Goal: Task Accomplishment & Management: Complete application form

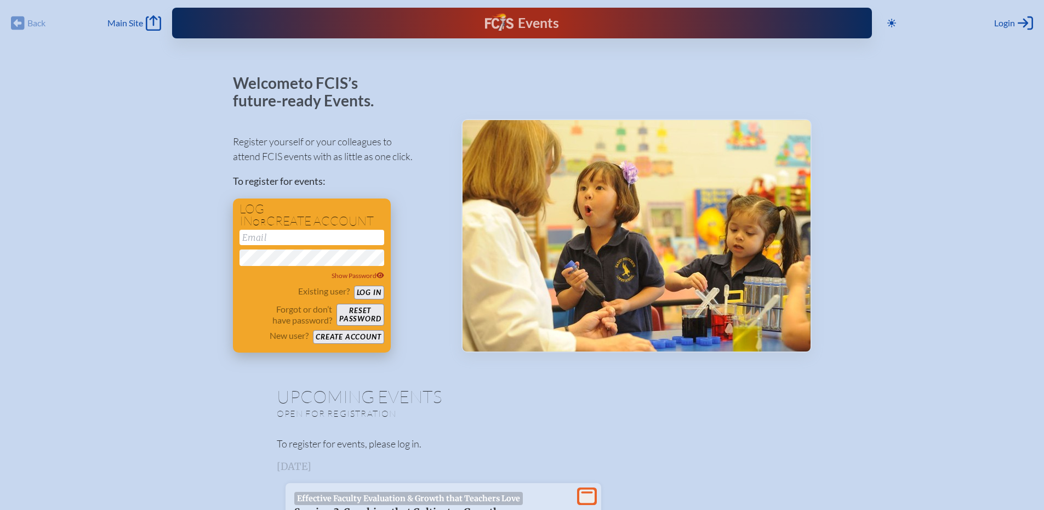
click at [289, 236] on input "email" at bounding box center [312, 237] width 145 height 15
type input "[EMAIL_ADDRESS][DOMAIN_NAME]"
click at [366, 290] on button "Log in" at bounding box center [369, 293] width 30 height 14
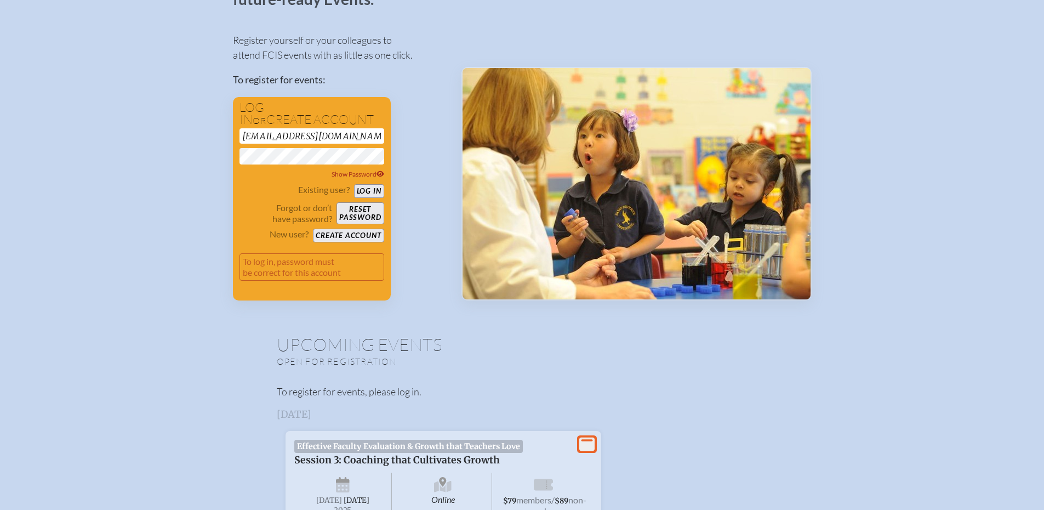
scroll to position [55, 0]
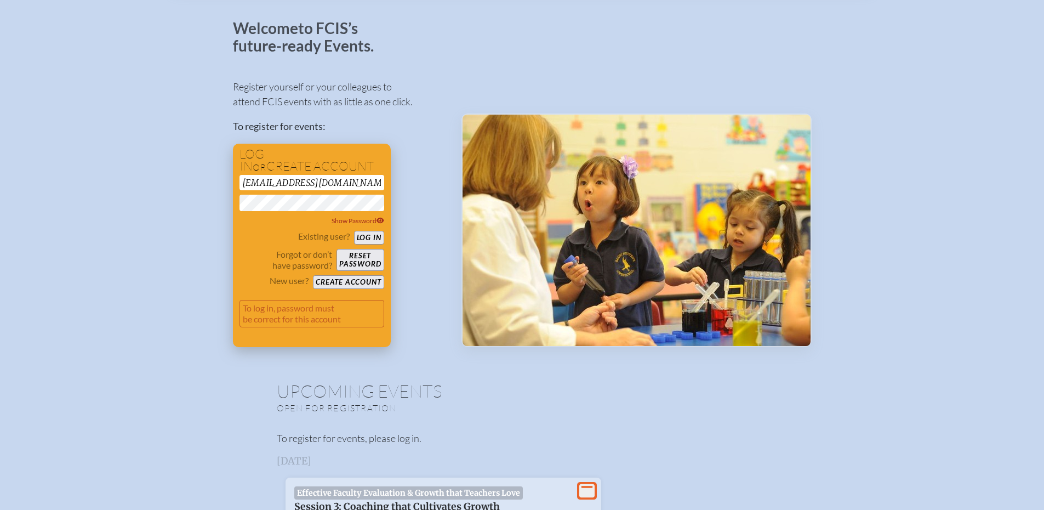
click at [367, 235] on button "Log in" at bounding box center [369, 238] width 30 height 14
click at [382, 220] on icon at bounding box center [381, 220] width 8 height 7
click at [374, 263] on button "Reset password" at bounding box center [360, 260] width 47 height 22
click at [355, 258] on button "Reset password" at bounding box center [360, 260] width 47 height 22
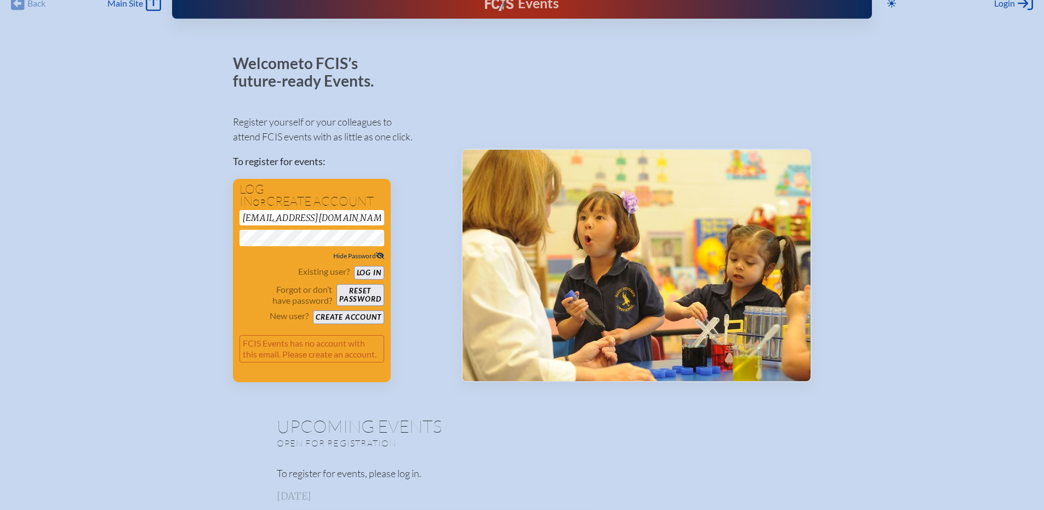
scroll to position [0, 0]
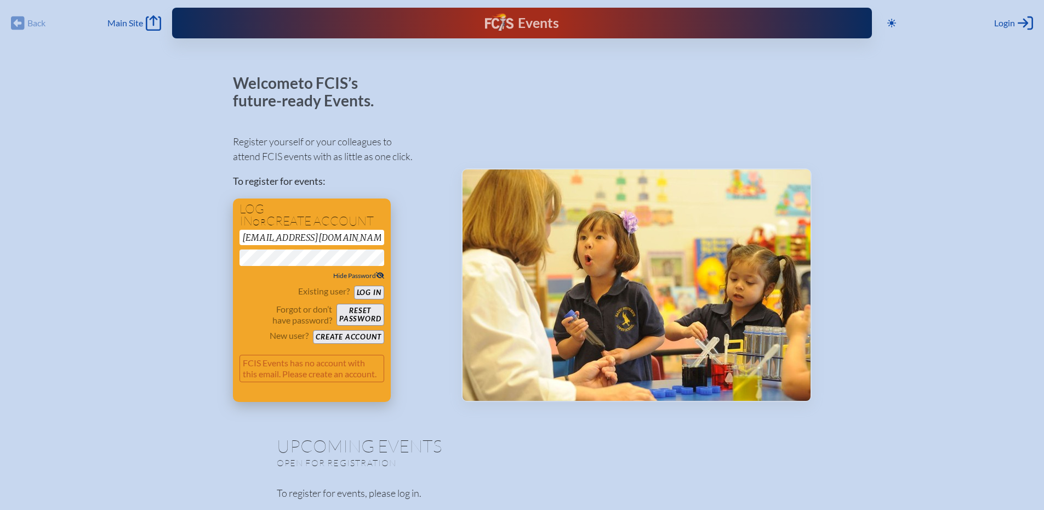
click at [361, 312] on button "Reset password" at bounding box center [360, 315] width 47 height 22
click at [1008, 21] on span "Login" at bounding box center [1005, 23] width 21 height 11
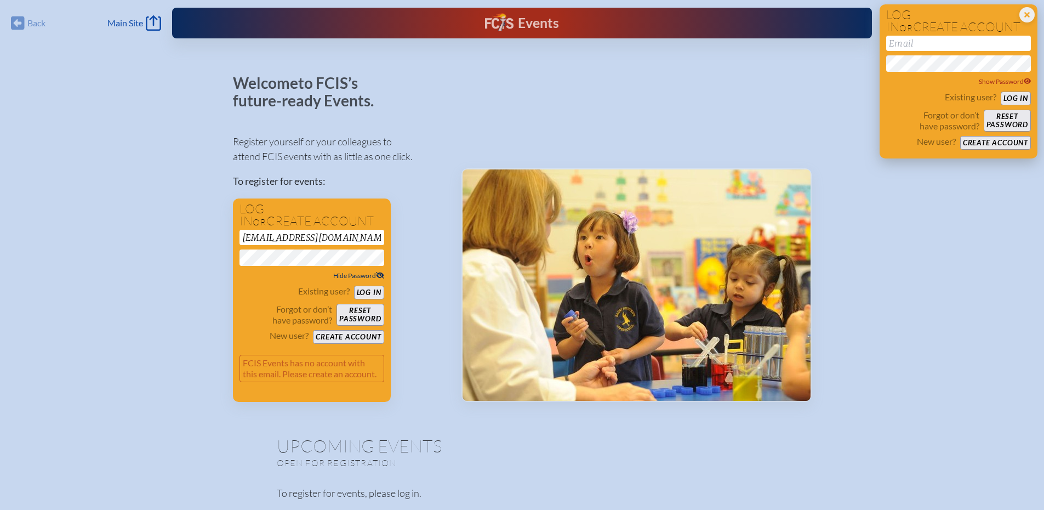
click at [935, 42] on input "email" at bounding box center [959, 43] width 145 height 15
type input "[EMAIL_ADDRESS][DOMAIN_NAME]"
click at [1012, 99] on button "Log in" at bounding box center [1016, 99] width 30 height 14
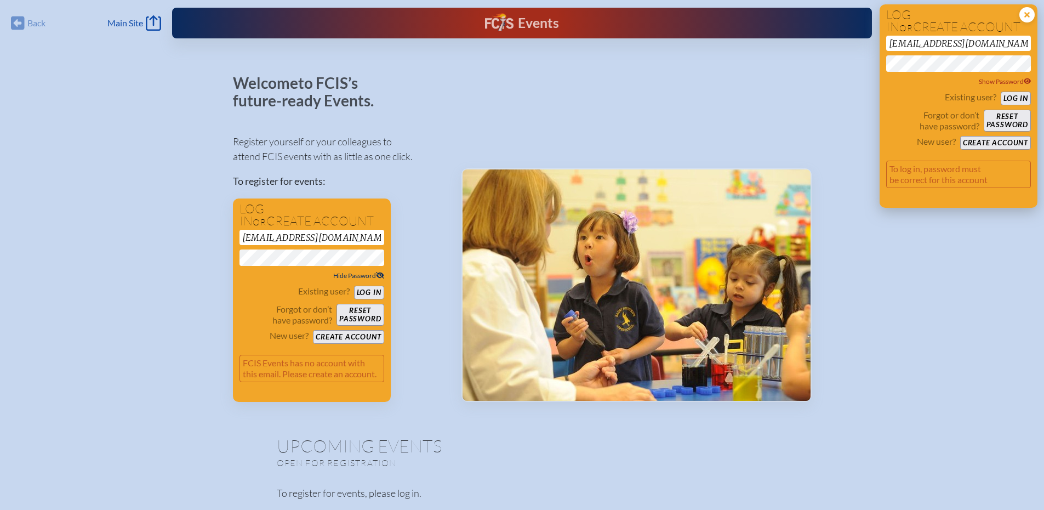
click at [1026, 16] on icon "Close Login Area" at bounding box center [1027, 14] width 15 height 15
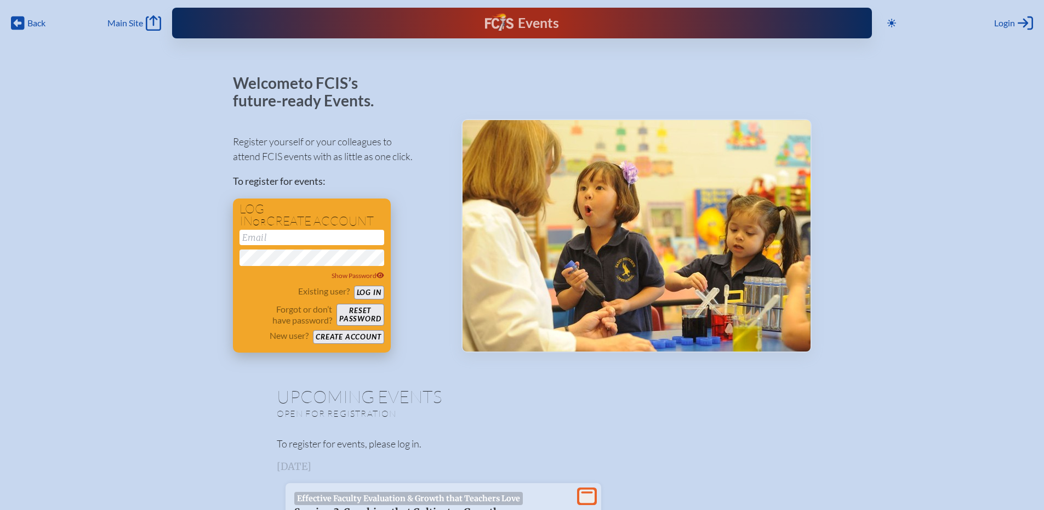
click at [313, 237] on input "email" at bounding box center [312, 237] width 145 height 15
type input "[EMAIL_ADDRESS][DOMAIN_NAME]"
click at [369, 292] on button "Log in" at bounding box center [369, 293] width 30 height 14
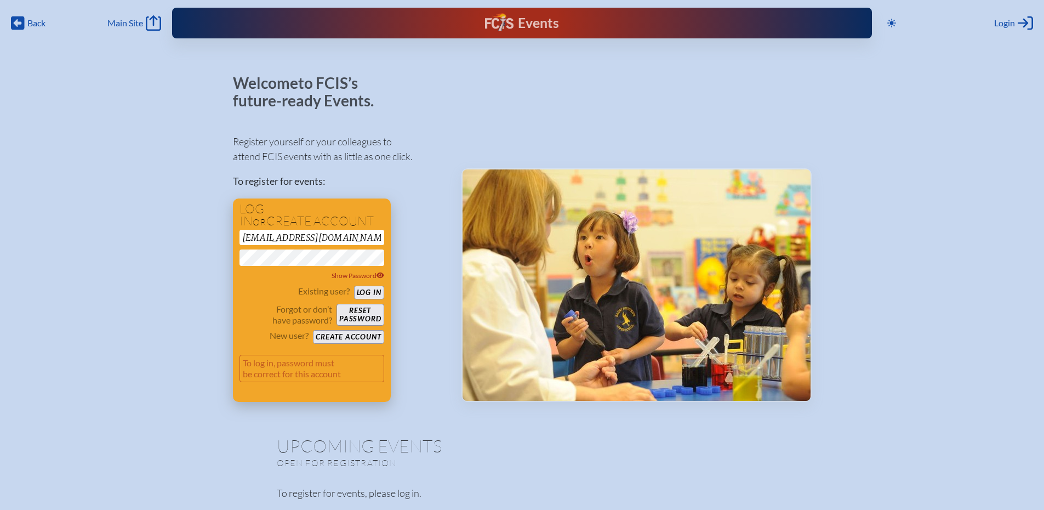
click at [361, 338] on button "Create account" at bounding box center [348, 337] width 71 height 14
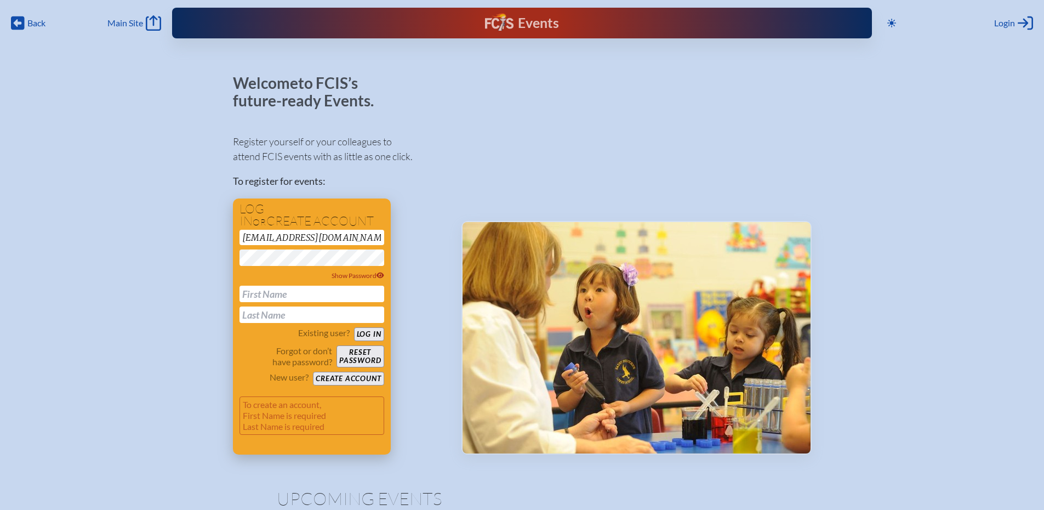
click at [282, 293] on input "text" at bounding box center [312, 294] width 145 height 16
click at [354, 327] on button "Log in" at bounding box center [369, 334] width 30 height 14
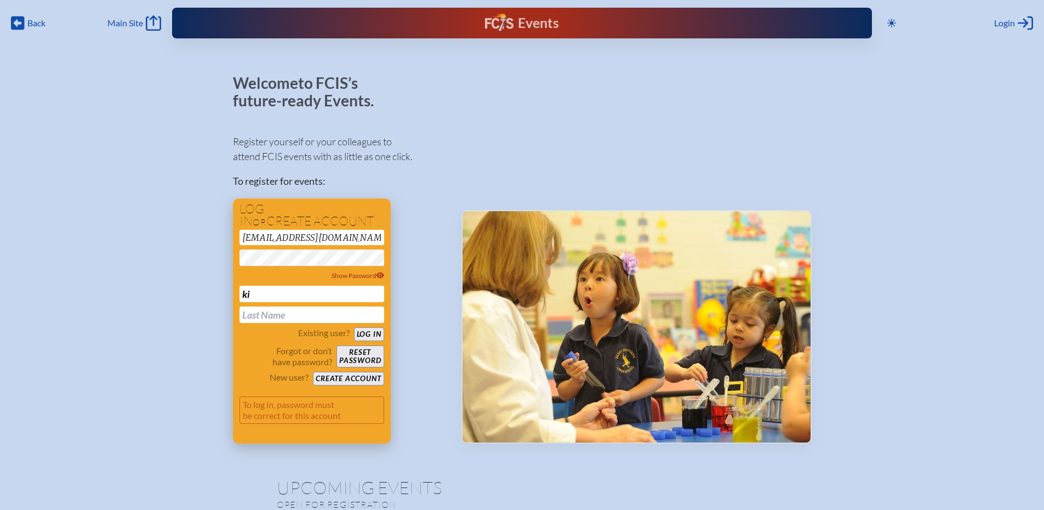
type input "k"
type input "[PERSON_NAME]"
click at [334, 378] on button "Create account" at bounding box center [348, 379] width 71 height 14
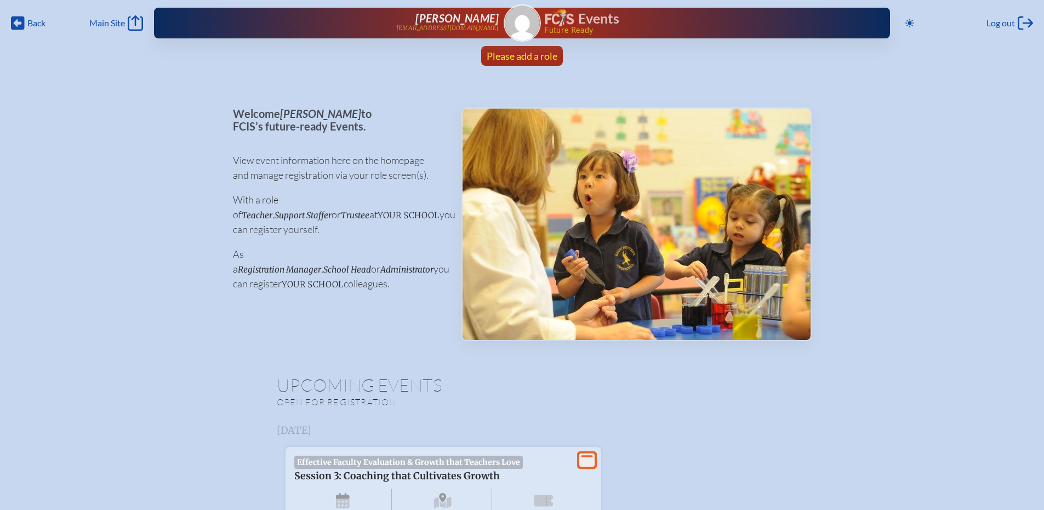
click at [520, 58] on span "Please add a role" at bounding box center [522, 56] width 71 height 12
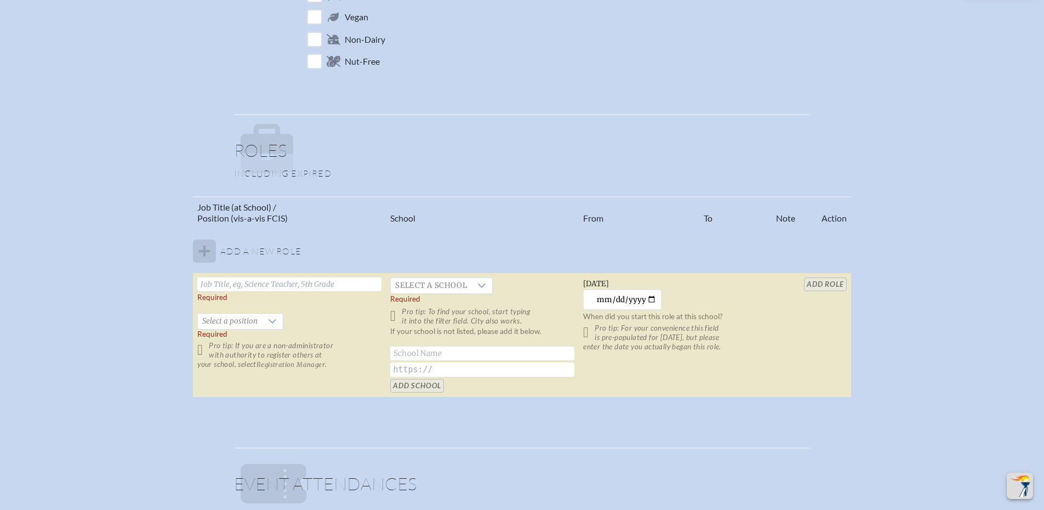
scroll to position [548, 0]
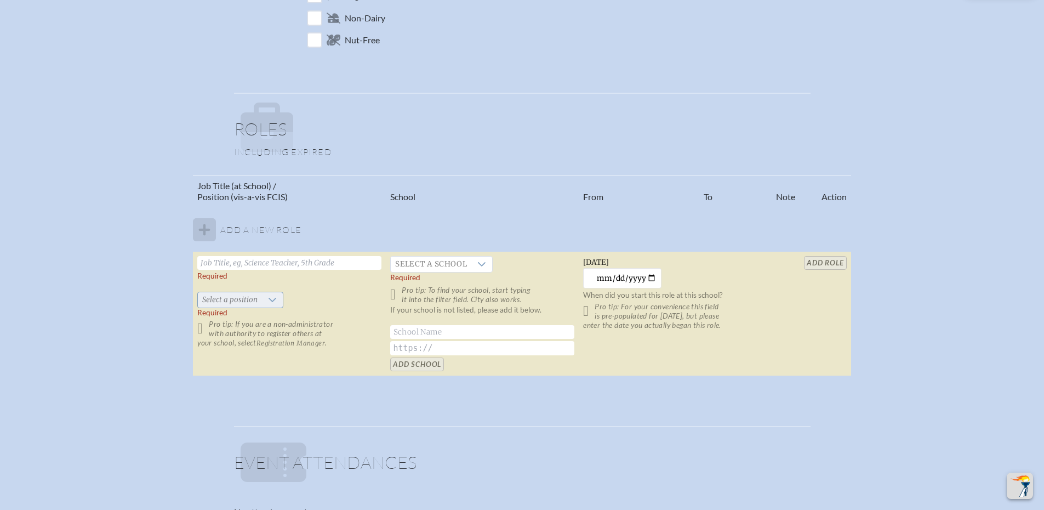
click at [273, 300] on icon at bounding box center [273, 300] width 8 height 4
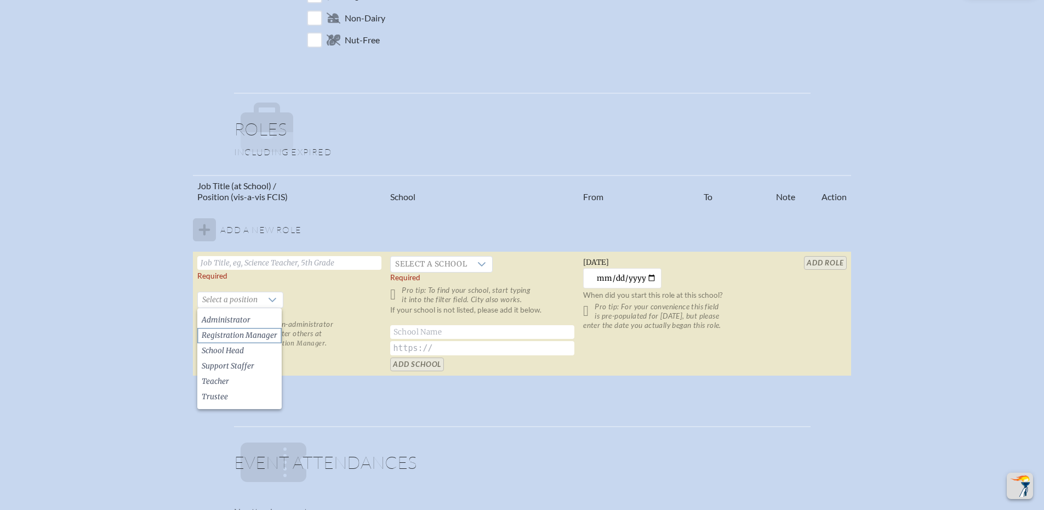
click at [257, 335] on span "Registration Manager" at bounding box center [240, 335] width 76 height 11
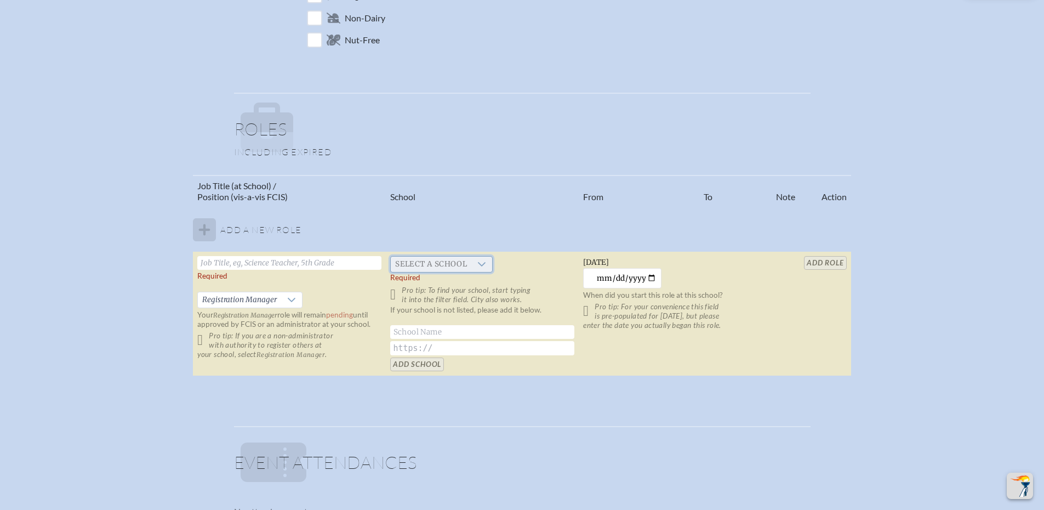
click at [449, 262] on span "Select a school" at bounding box center [431, 264] width 81 height 15
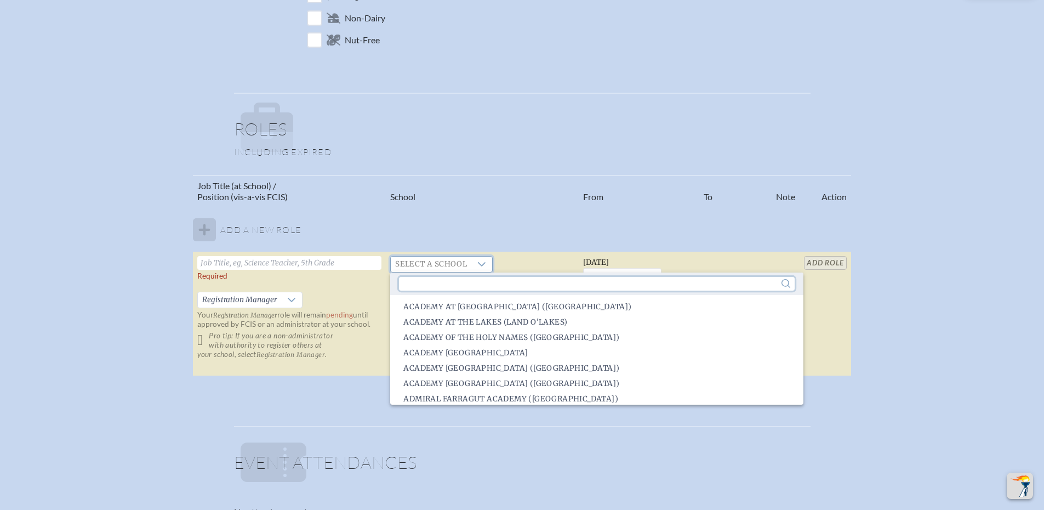
click at [460, 280] on input "text" at bounding box center [596, 284] width 395 height 14
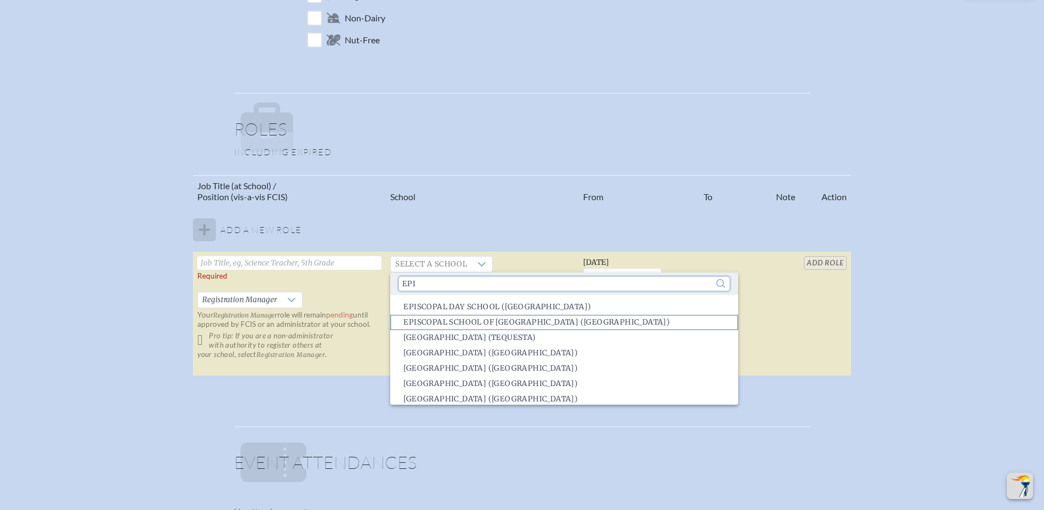
type input "epi"
click at [467, 324] on span "Episcopal School of Jacksonville (Jacksonville)" at bounding box center [537, 322] width 266 height 11
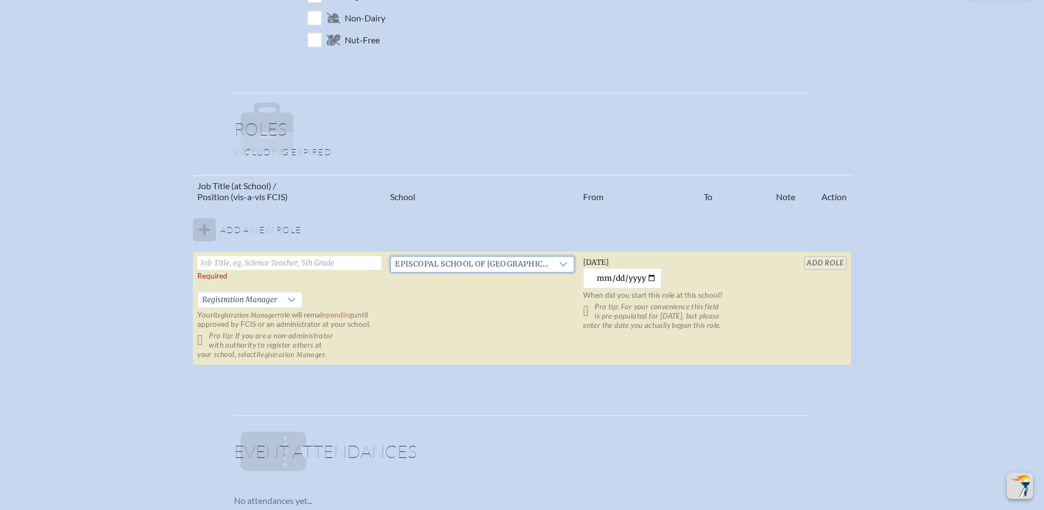
click at [265, 262] on input "text" at bounding box center [289, 263] width 184 height 14
type input "Executive Assistant to the Head of School, Director of Financial Aid"
click at [833, 266] on table "Job Title (at School) / Position (vis-a-vis FCIS) School From To Note Action Ad…" at bounding box center [522, 270] width 658 height 191
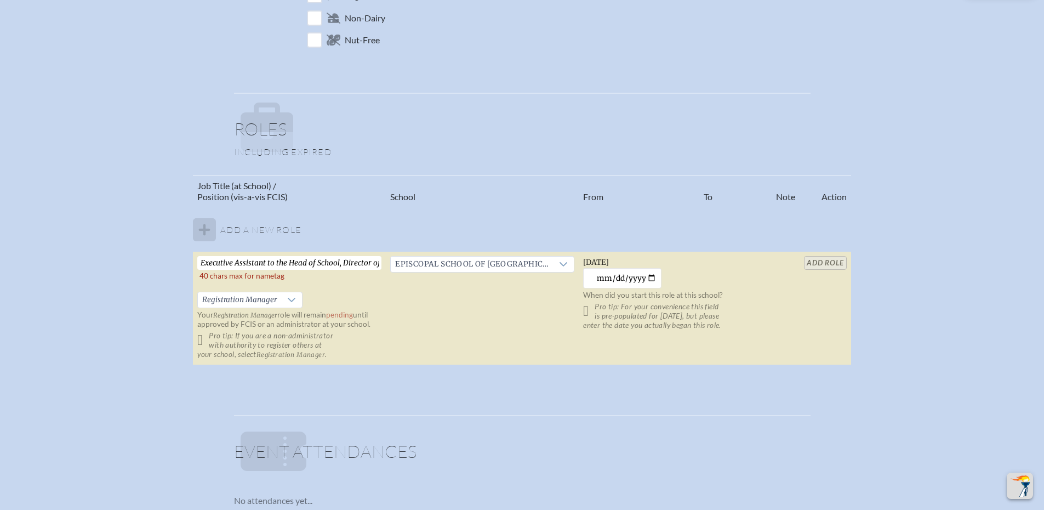
click at [590, 308] on p "Pro tip: For your convenience this field is pre-populated for yesterday, but pl…" at bounding box center [675, 316] width 184 height 28
click at [650, 275] on input "2025-10-06" at bounding box center [622, 278] width 78 height 20
type input "2025-06-01"
click at [590, 310] on p "Pro tip: For your convenience this field is pre-populated for yesterday, but pl…" at bounding box center [675, 316] width 184 height 28
click at [223, 338] on p "Pro tip: If you are a non-administrator with authority to register others at yo…" at bounding box center [289, 345] width 184 height 28
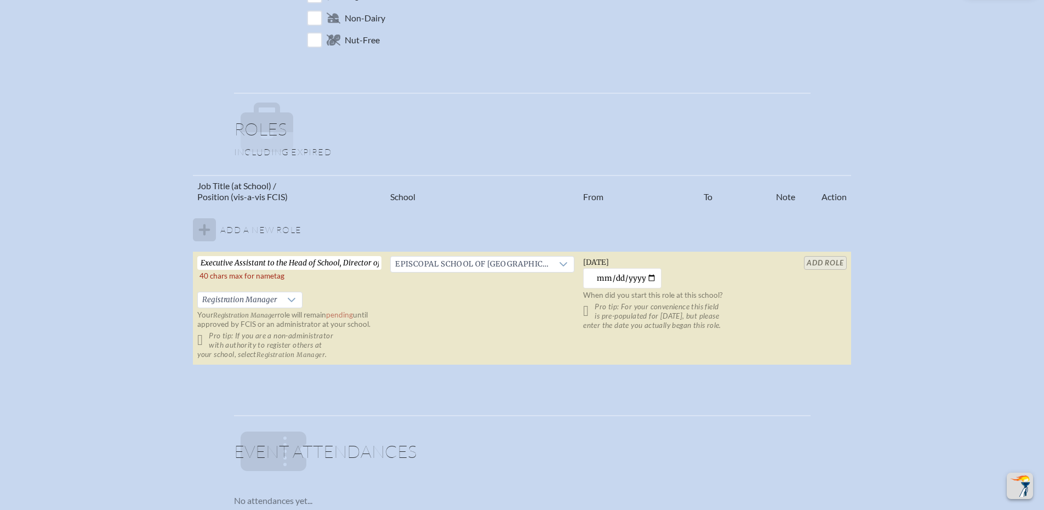
click at [821, 261] on table "Job Title (at School) / Position (vis-a-vis FCIS) School From To Note Action Ad…" at bounding box center [522, 270] width 658 height 191
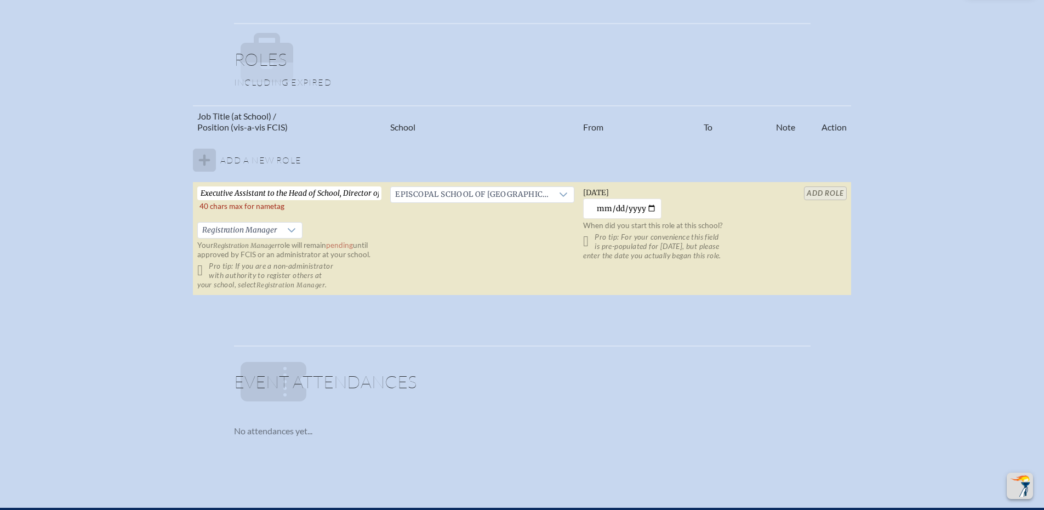
scroll to position [603, 0]
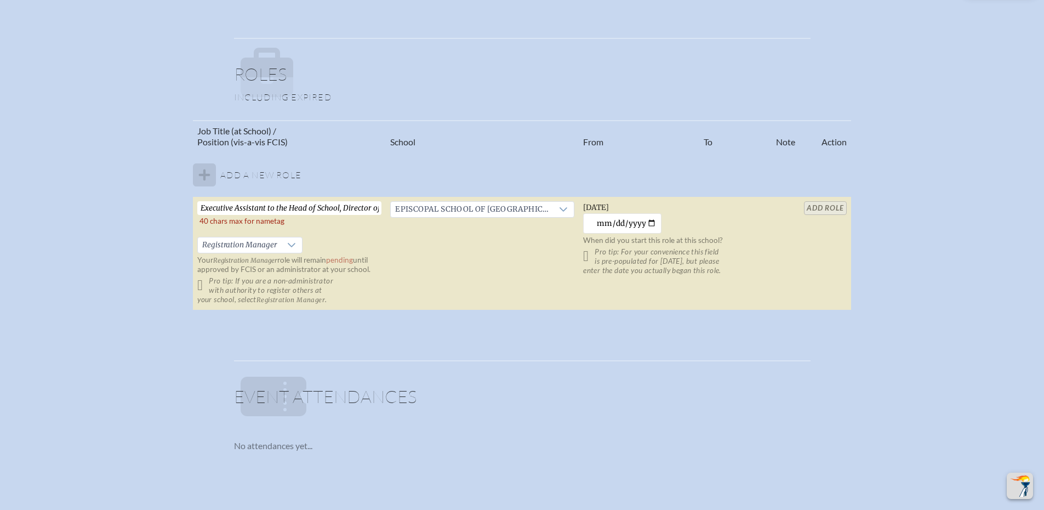
click at [820, 209] on table "Job Title (at School) / Position (vis-a-vis FCIS) School From To Note Action Ad…" at bounding box center [522, 215] width 658 height 191
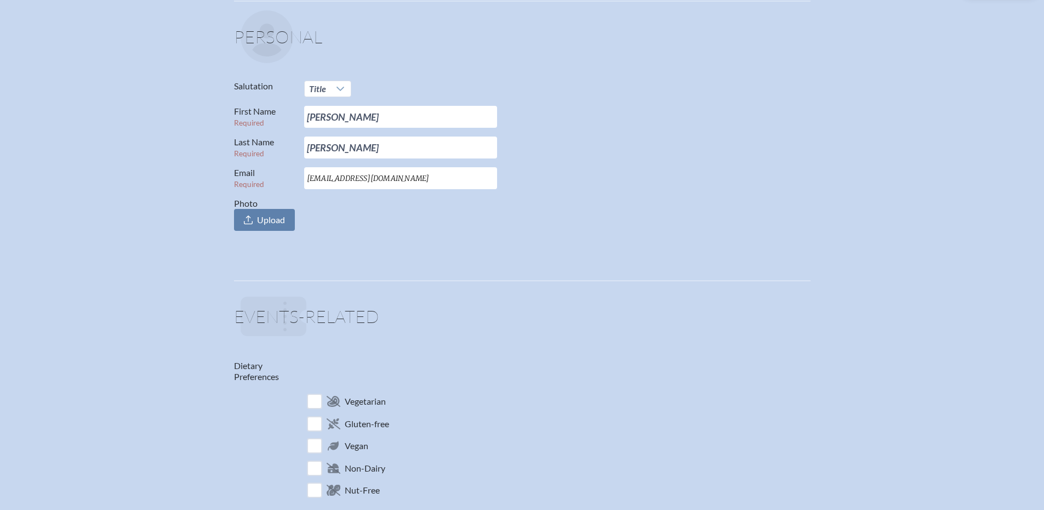
scroll to position [110, 0]
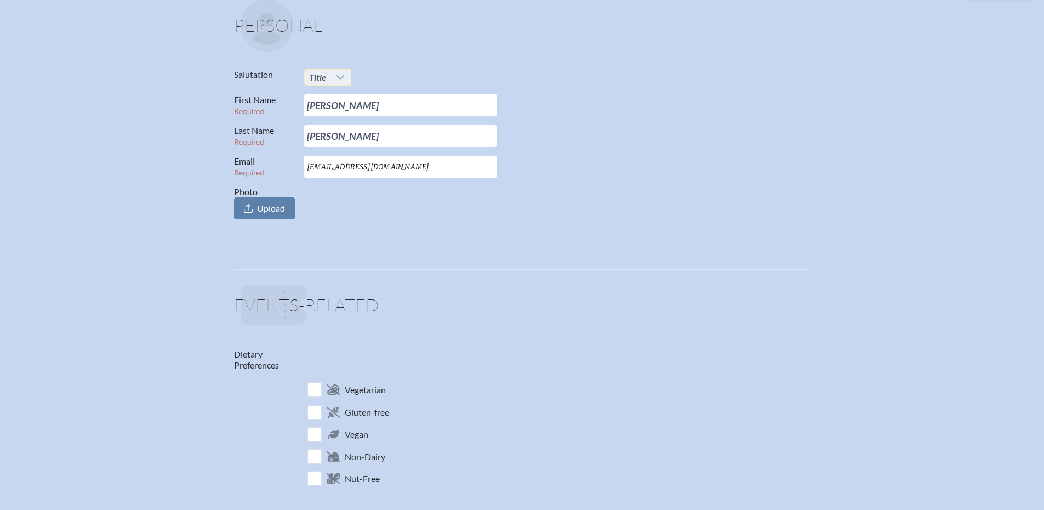
click at [322, 77] on span "Title" at bounding box center [317, 77] width 17 height 10
click at [325, 108] on li "Mrs." at bounding box center [327, 112] width 47 height 15
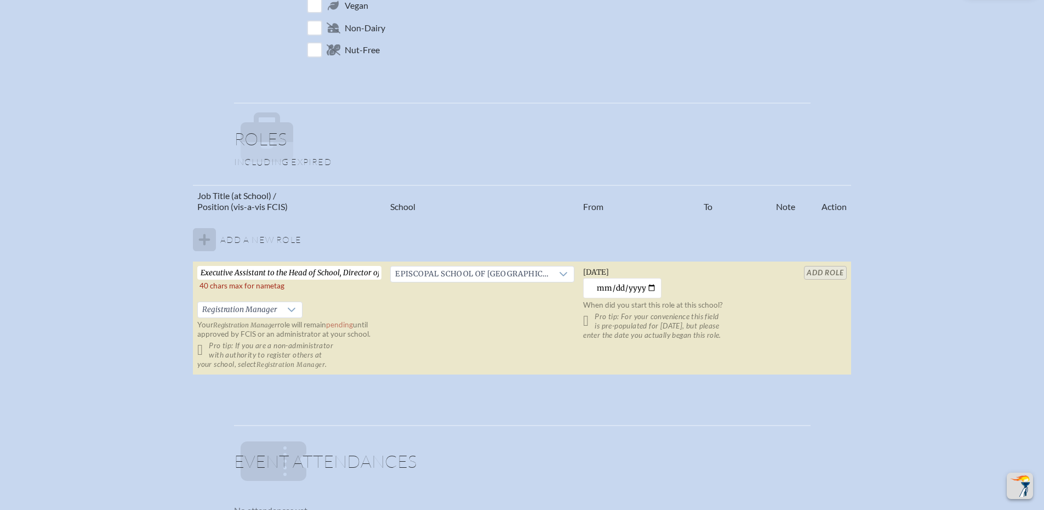
scroll to position [548, 0]
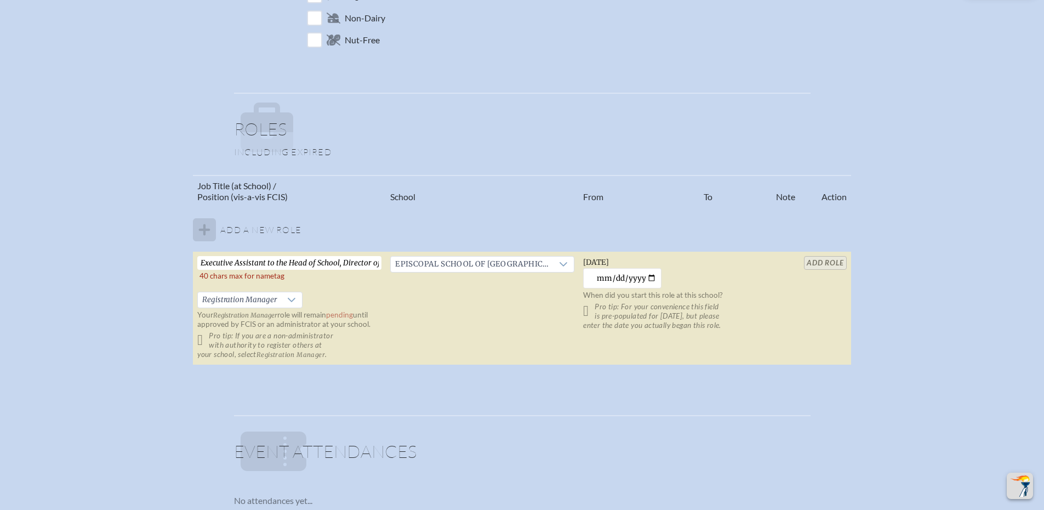
click at [203, 228] on tbody "Add a new role Executive Assistant to the Head of School, Director of Financial…" at bounding box center [522, 286] width 658 height 158
click at [392, 316] on td "Episcopal School of Jacksonville (Jacksonville)" at bounding box center [482, 308] width 193 height 113
click at [289, 302] on icon at bounding box center [291, 300] width 9 height 9
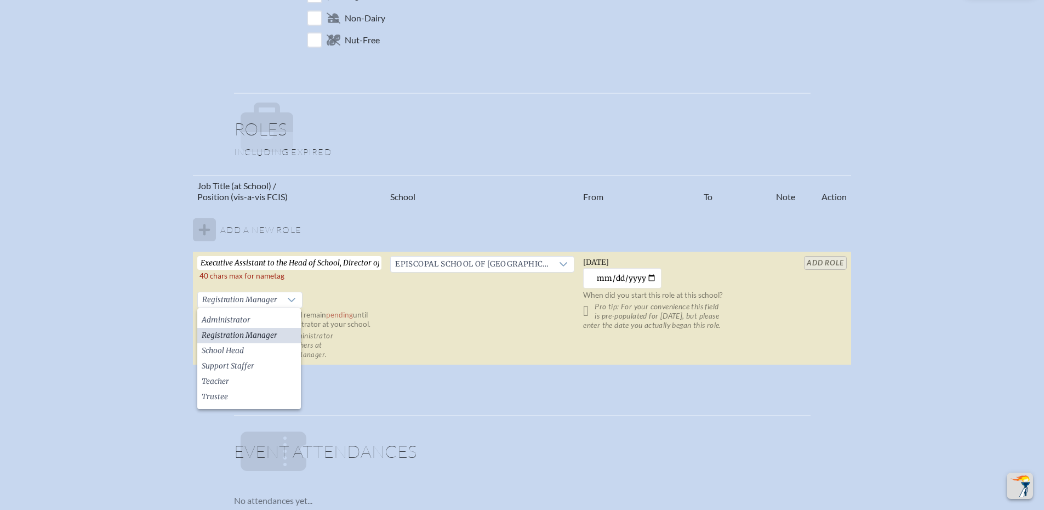
click at [270, 337] on span "Registration Manager" at bounding box center [240, 335] width 76 height 11
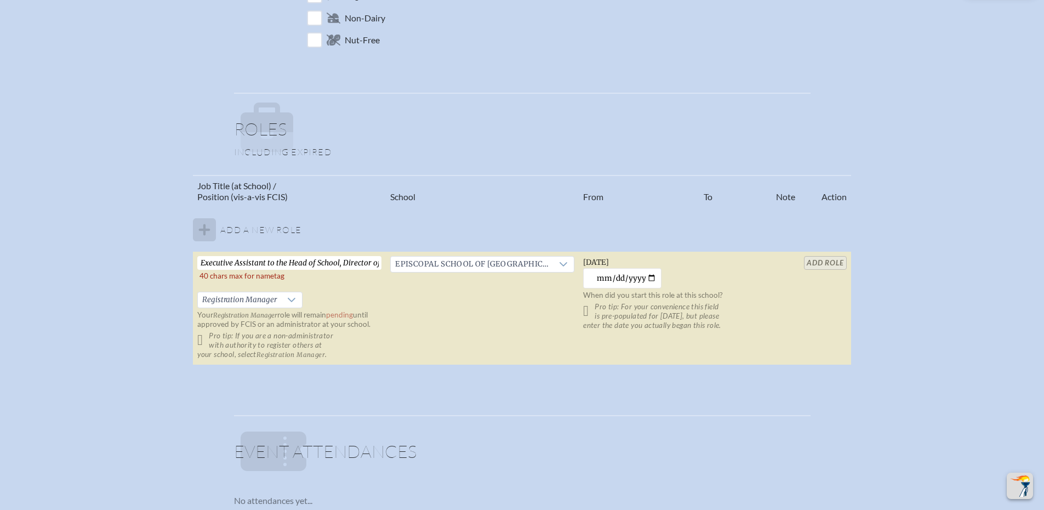
click at [440, 315] on td "Episcopal School of Jacksonville (Jacksonville)" at bounding box center [482, 308] width 193 height 113
click at [218, 263] on input "Executive Assistant to the Head of School, Director of Financial Aid" at bounding box center [289, 263] width 184 height 14
click at [237, 262] on input "Exec Assistant to the Head of School, Director of Financial Aid" at bounding box center [289, 263] width 184 height 14
click at [328, 275] on td "Exec Assist to the Head of School, Director of Financial Aid   40 chars max for…" at bounding box center [289, 308] width 193 height 113
click at [335, 262] on input "Exec Assist to the Head of School, Director of Financial Aid" at bounding box center [289, 263] width 184 height 14
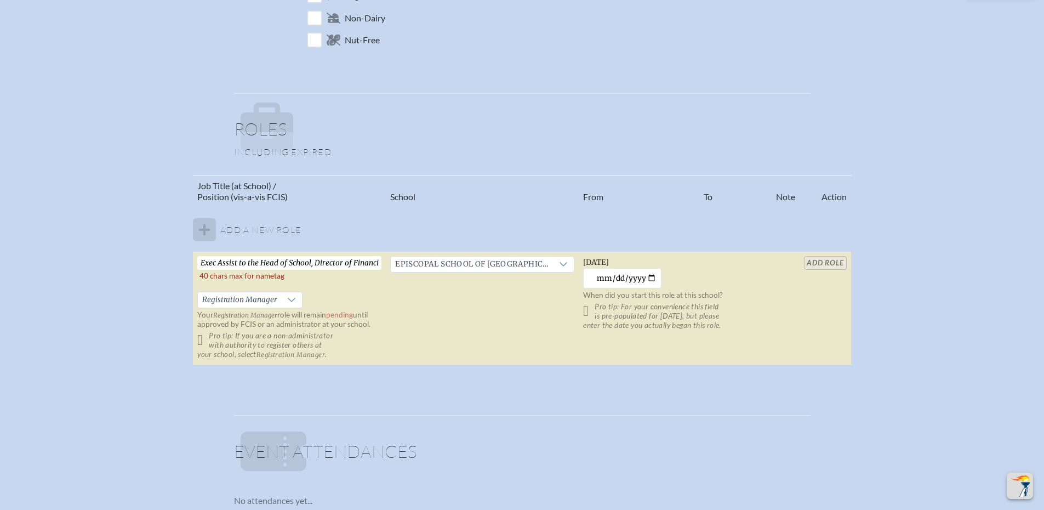
click at [338, 261] on input "Exec Assist to the Head of School, Director of Financial Aid" at bounding box center [289, 263] width 184 height 14
click at [366, 281] on td "Exec Assist to the Head of School, Dir of Financial Aid   40 chars max for name…" at bounding box center [289, 308] width 193 height 113
click at [813, 262] on table "Job Title (at School) / Position (vis-a-vis FCIS) School From To Note Action Ad…" at bounding box center [522, 270] width 658 height 191
click at [340, 282] on td "Exec Assist to the Head of School, Dir of Financial Aid   40 chars max for name…" at bounding box center [289, 308] width 193 height 113
click at [256, 262] on input "Exec Assist to the Head of School, Dir of Financial Aid" at bounding box center [289, 263] width 184 height 14
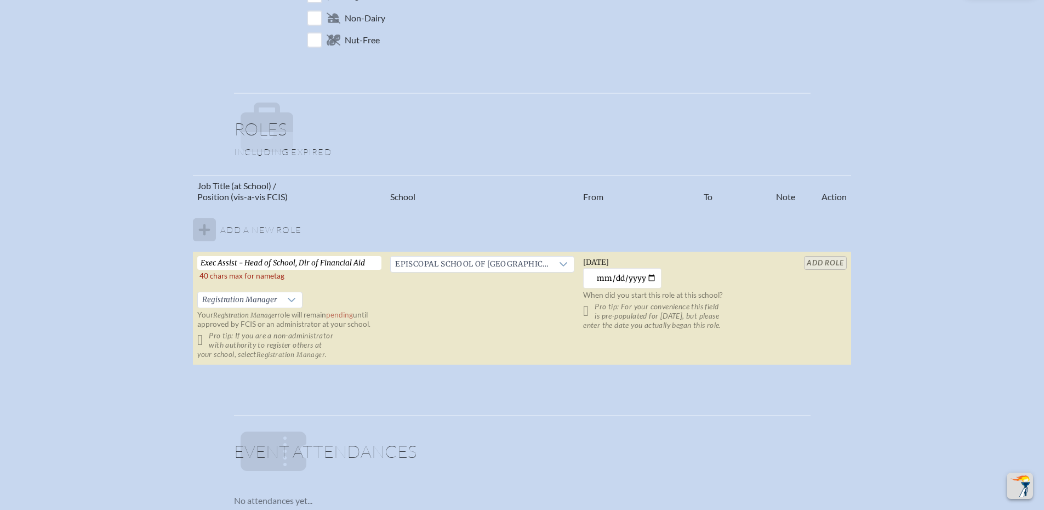
click at [325, 279] on td "Exec Assist - Head of School, Dir of Financial Aid   40 chars max for nametag R…" at bounding box center [289, 308] width 193 height 113
click at [349, 260] on input "Exec Assist - Head of School, Dir of Financial Aid" at bounding box center [289, 263] width 184 height 14
click at [360, 261] on input "Exec Assist - Head of School, Dir of Fin Aid" at bounding box center [289, 263] width 184 height 14
click at [237, 261] on input "Exec Assist - Head of School, Dir of Fin Aid" at bounding box center [289, 263] width 184 height 14
type input "E A - Head of School, Dir of Fin Aid"
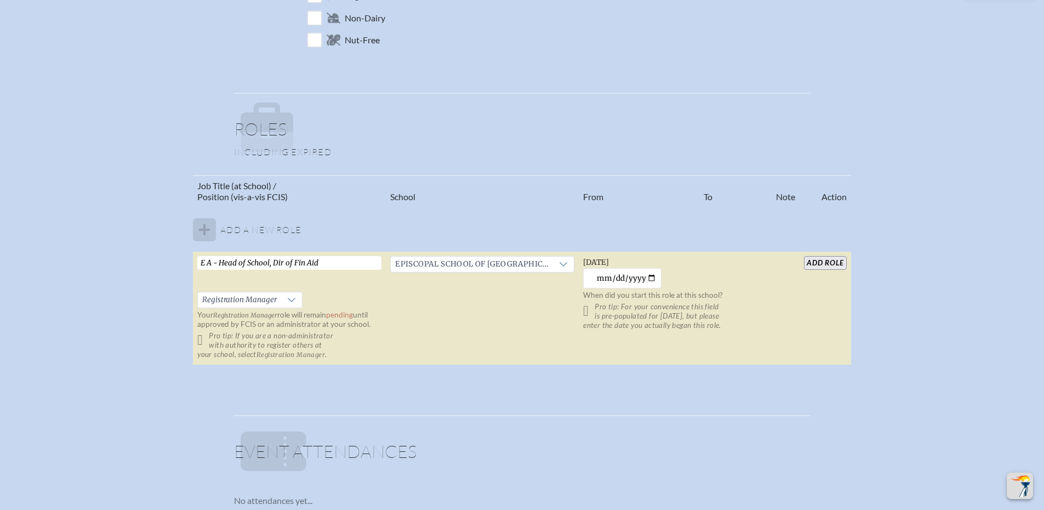
click at [815, 262] on input "add Role" at bounding box center [825, 263] width 42 height 14
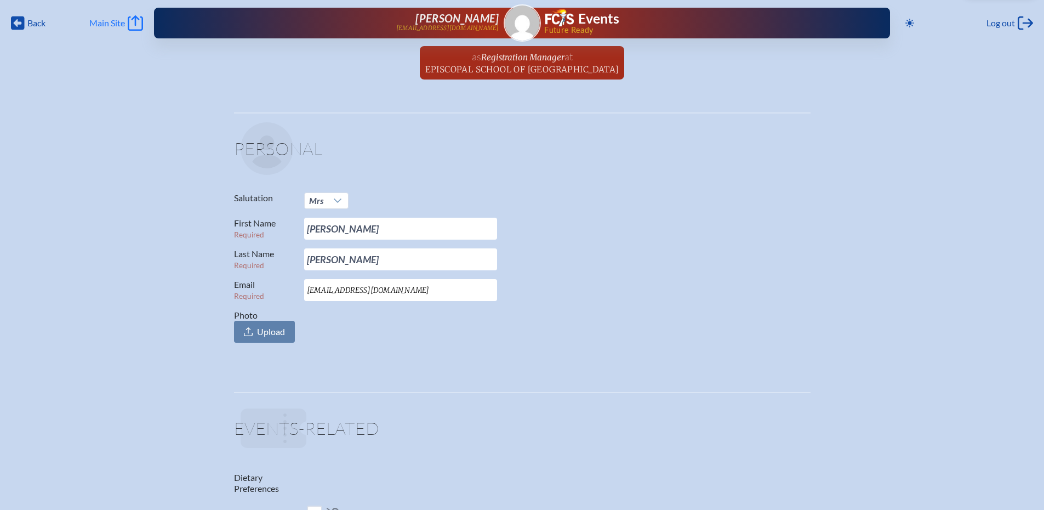
click at [121, 27] on span "Main Site" at bounding box center [107, 23] width 36 height 11
click at [28, 24] on span "Back" at bounding box center [36, 23] width 18 height 11
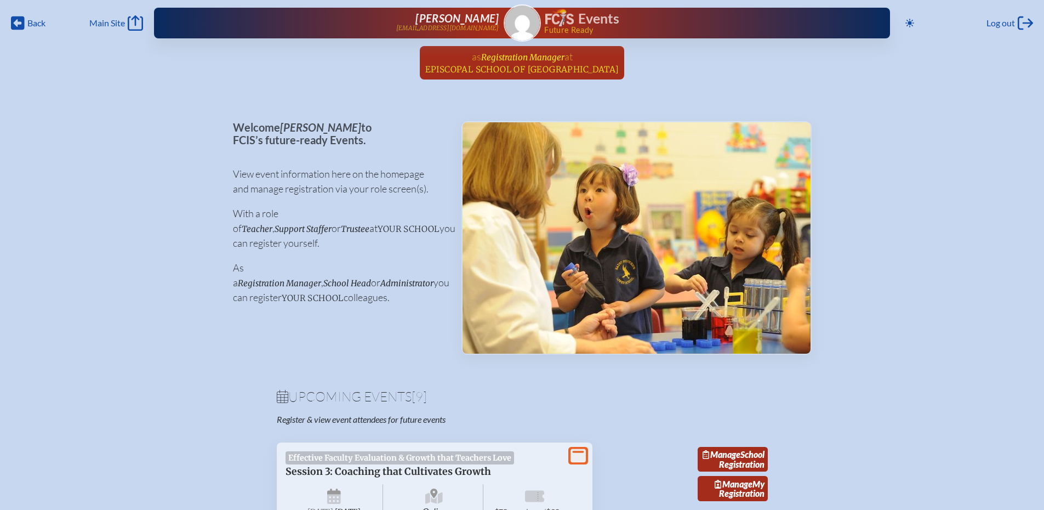
click at [520, 56] on span "Registration Manager" at bounding box center [522, 57] width 83 height 10
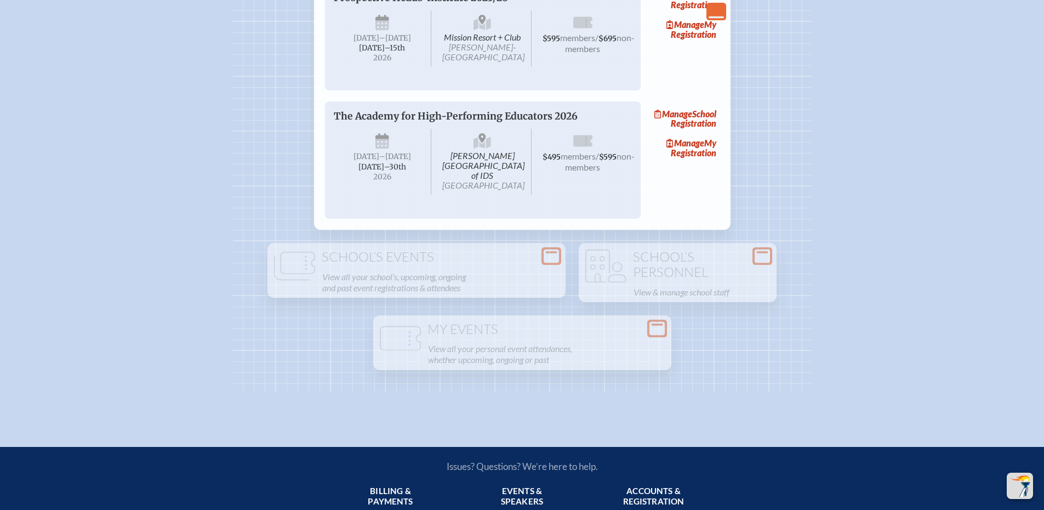
scroll to position [1371, 0]
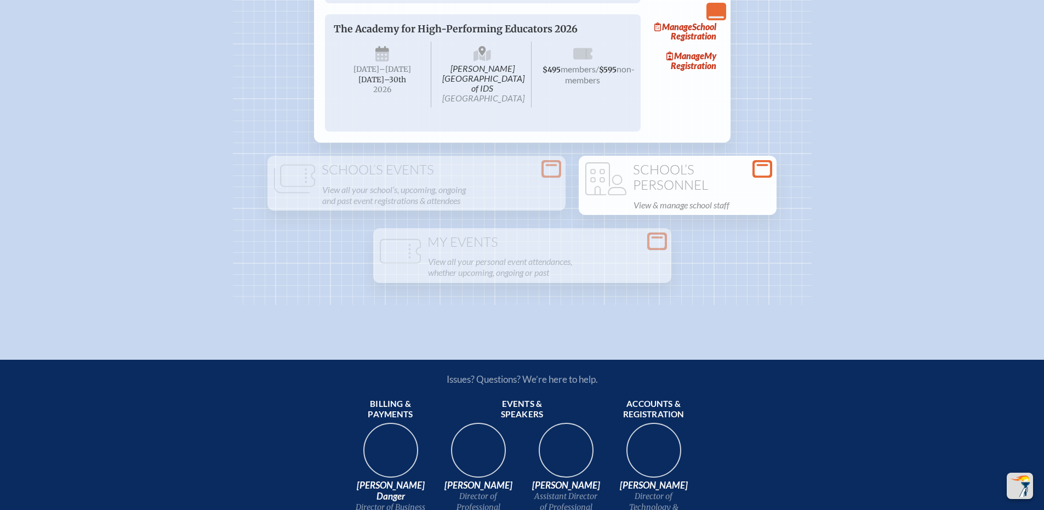
click at [699, 192] on h1 "School’s Personnel" at bounding box center [677, 177] width 189 height 30
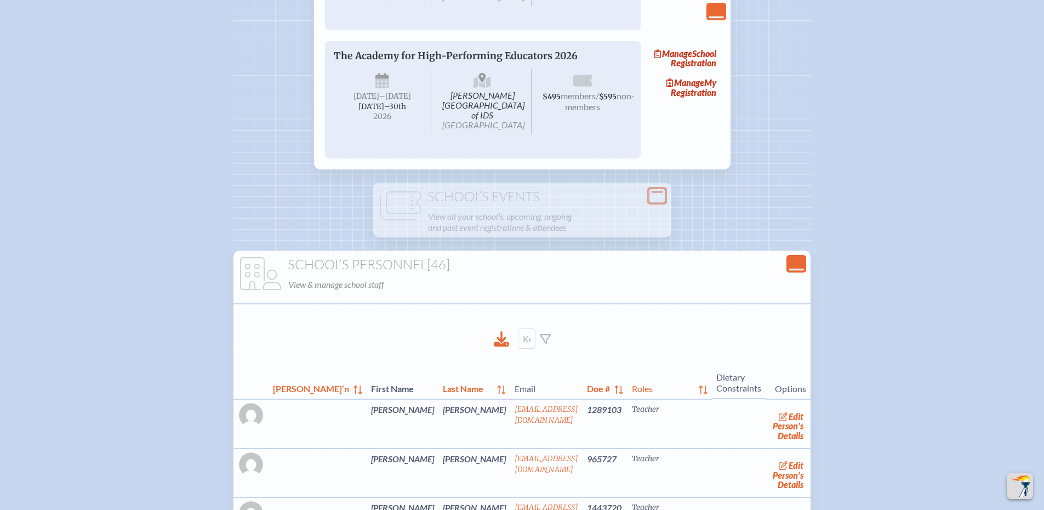
scroll to position [1316, 0]
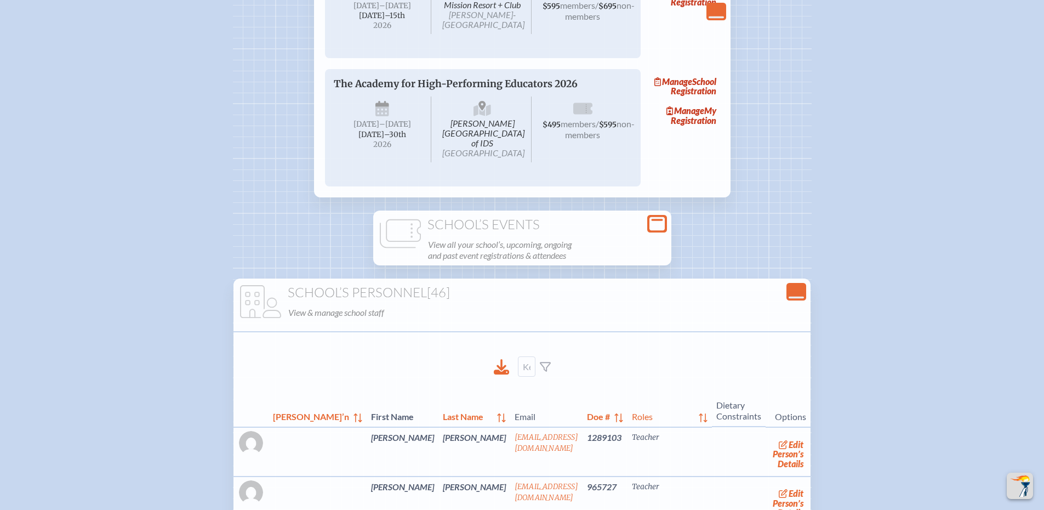
click at [547, 232] on h1 "School’s Events" at bounding box center [522, 224] width 289 height 15
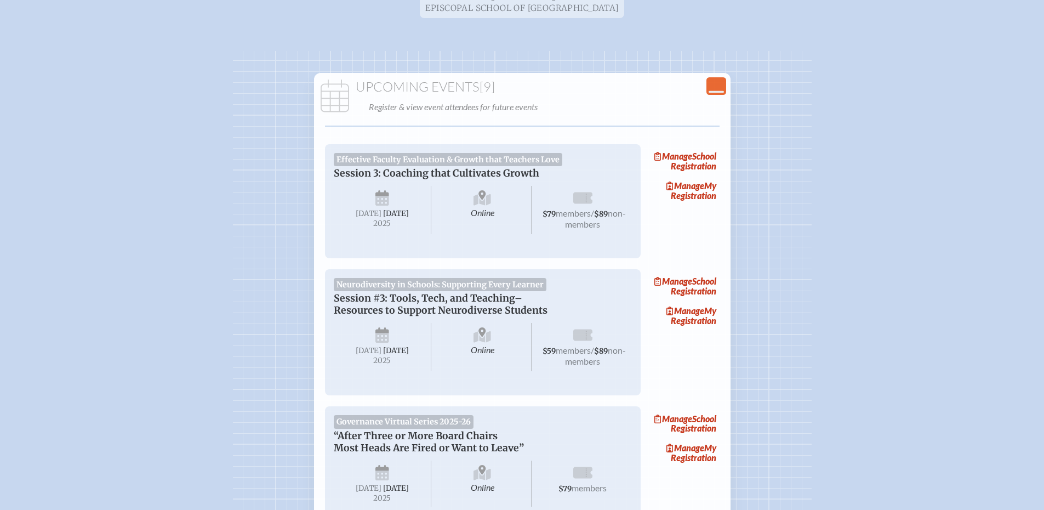
scroll to position [55, 0]
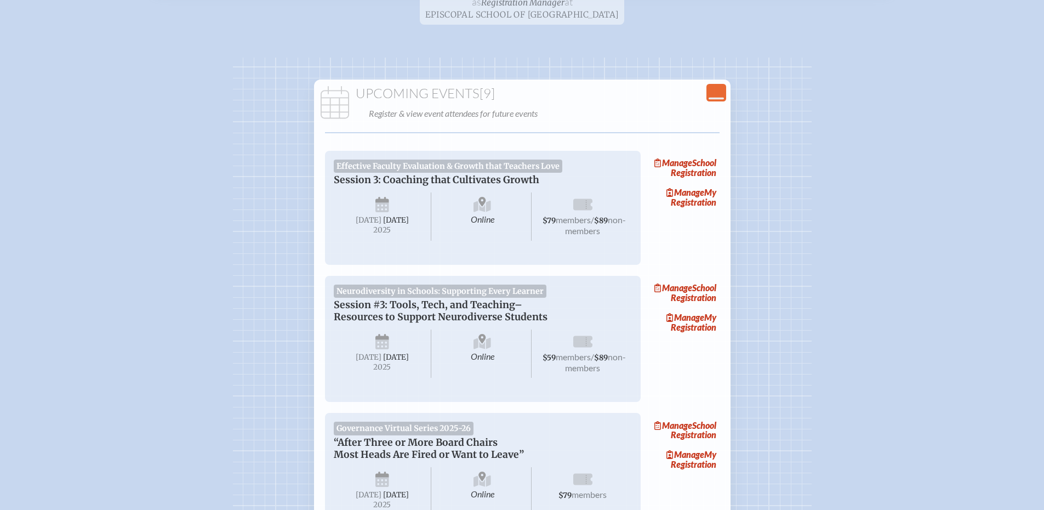
click at [438, 96] on h1 "Upcoming Events [9]" at bounding box center [523, 93] width 408 height 15
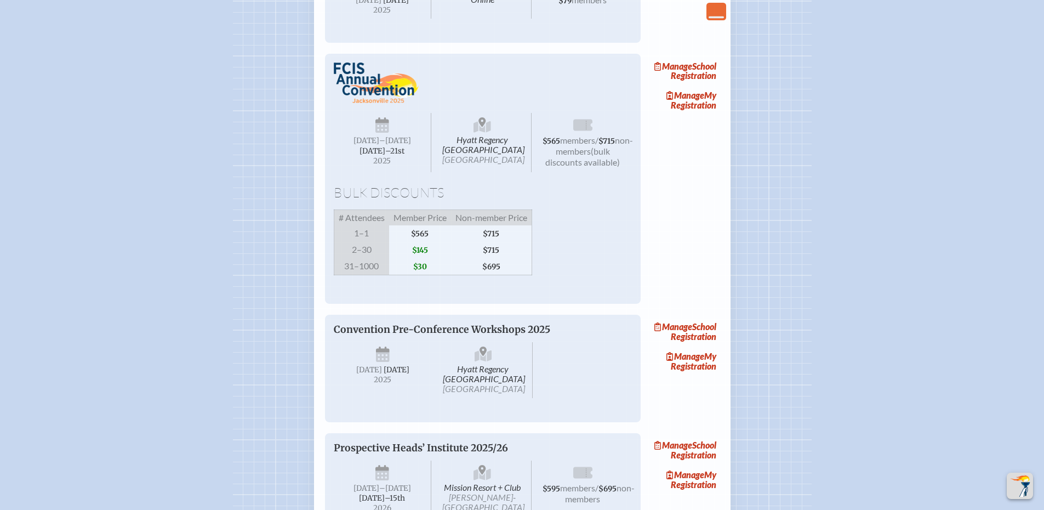
scroll to position [822, 0]
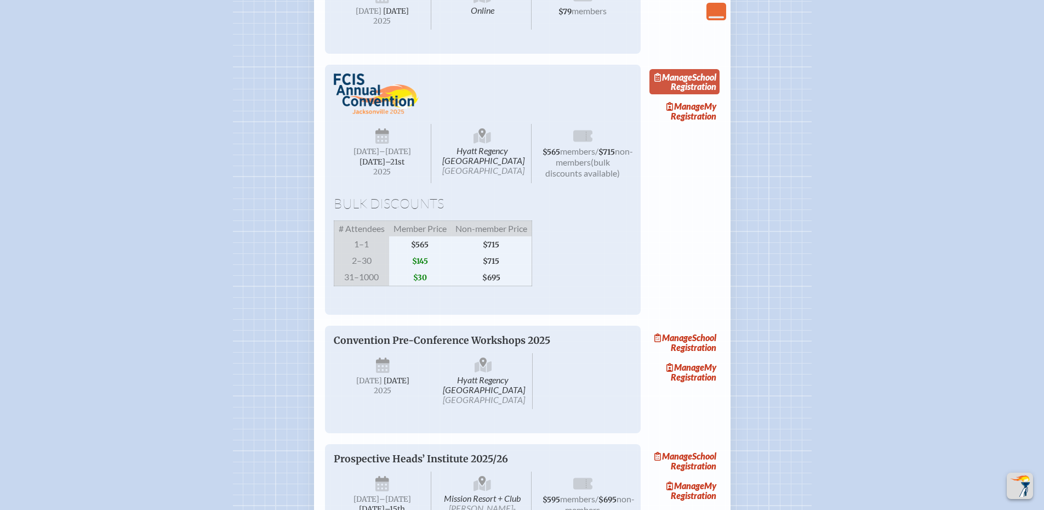
click at [708, 94] on link "Manage School Registration" at bounding box center [685, 81] width 70 height 25
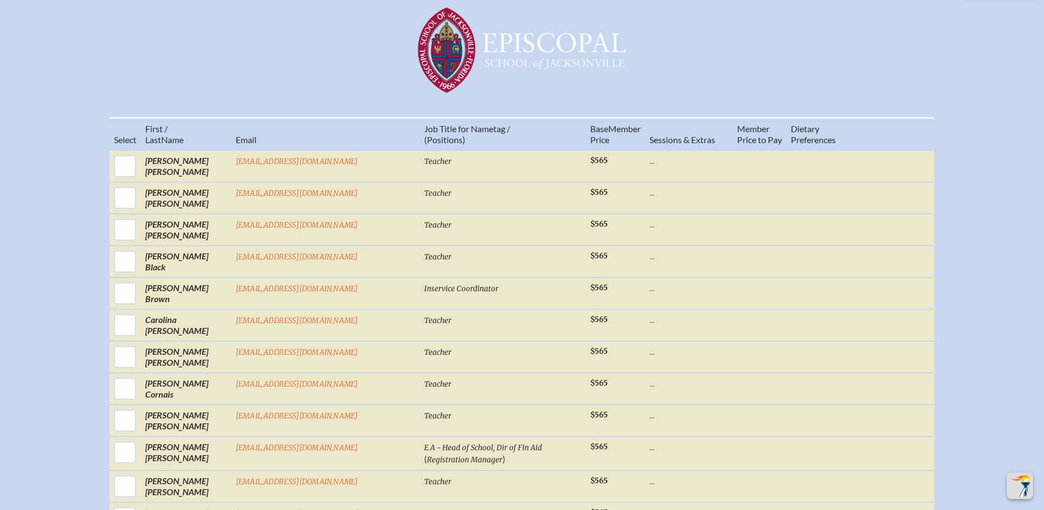
scroll to position [439, 0]
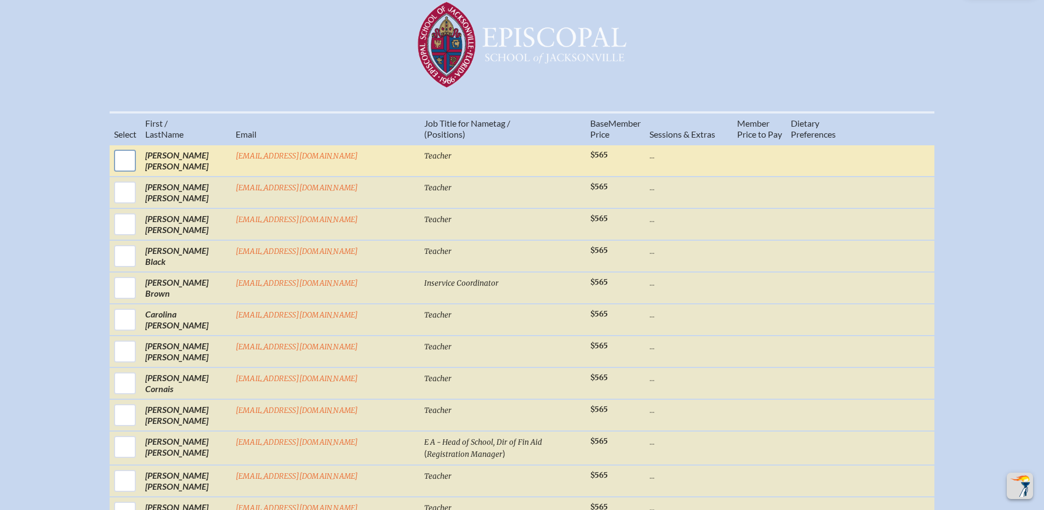
click at [139, 173] on input "checkbox" at bounding box center [124, 160] width 27 height 27
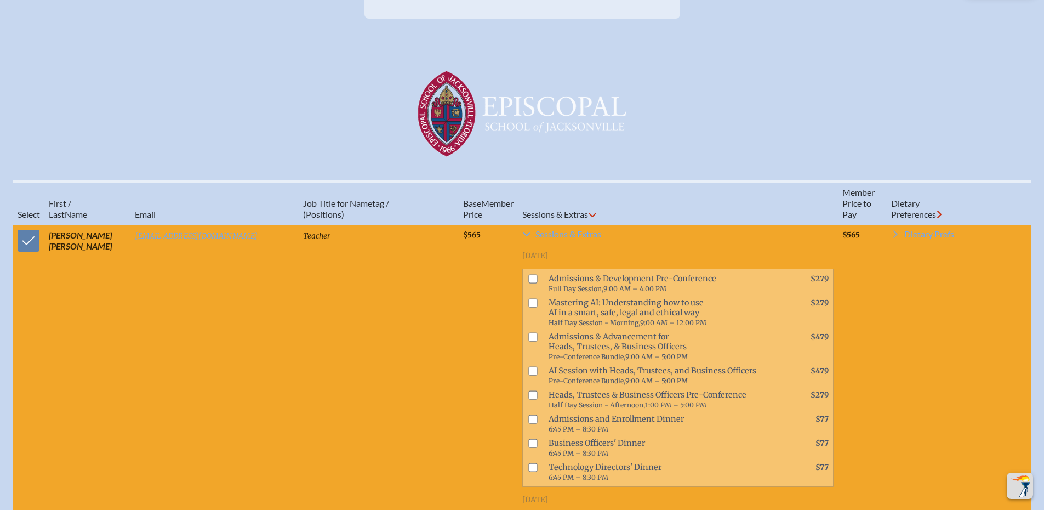
scroll to position [329, 0]
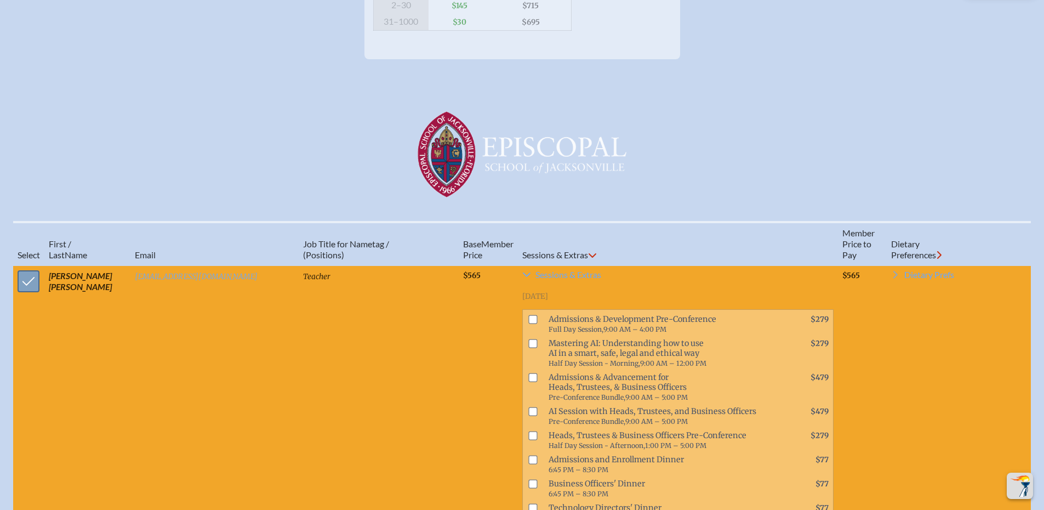
click at [20, 292] on input "checkbox" at bounding box center [28, 281] width 27 height 27
checkbox input "false"
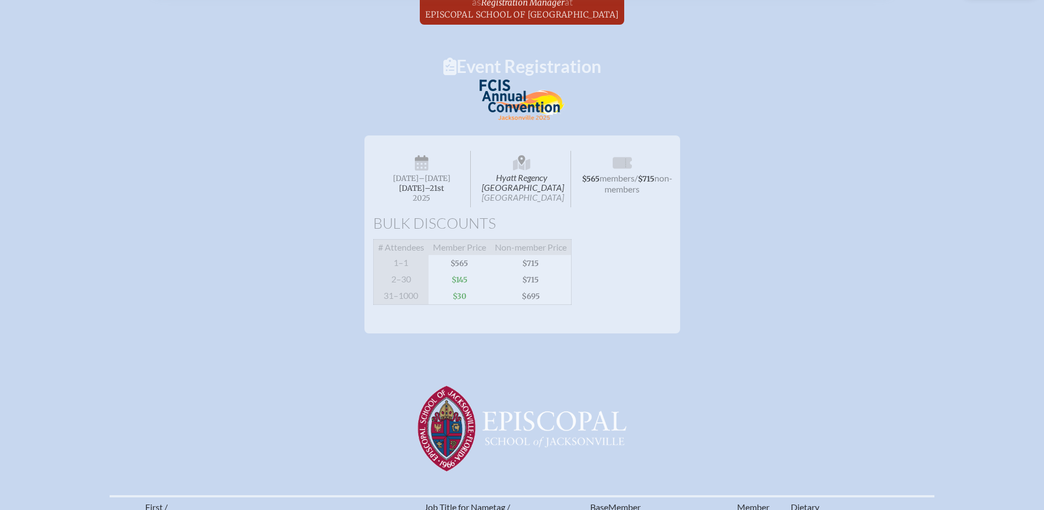
scroll to position [0, 0]
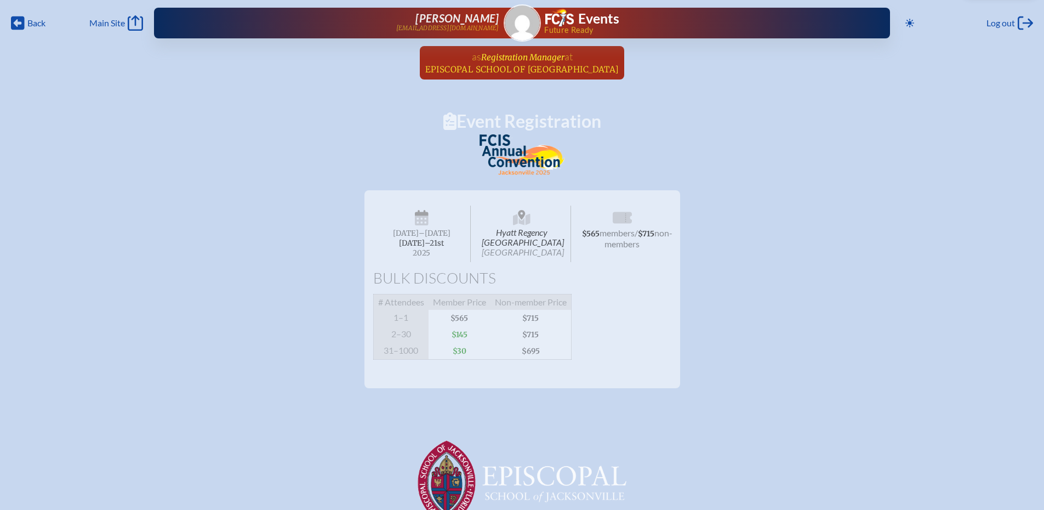
click at [530, 63] on span "at Episcopal School of Jacksonville" at bounding box center [522, 62] width 194 height 24
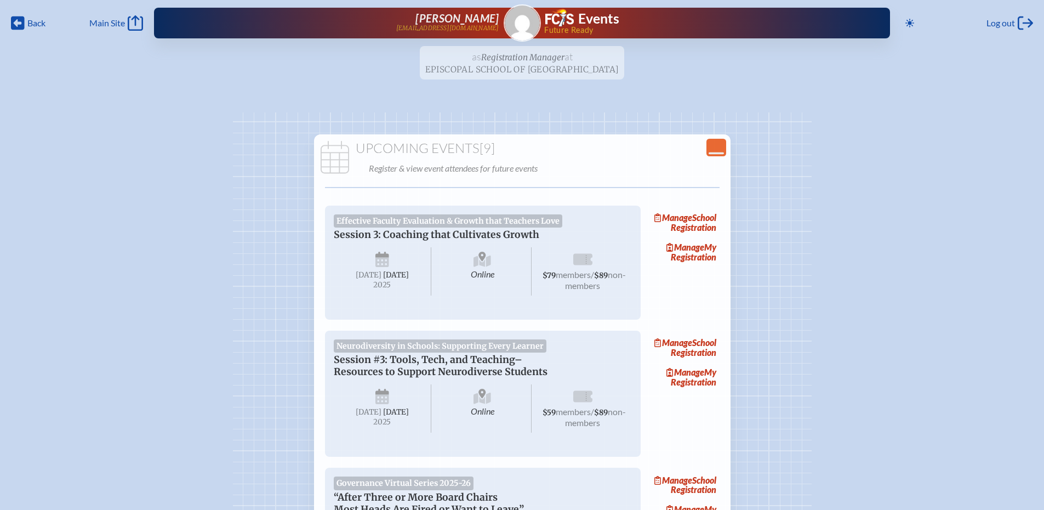
click at [518, 58] on ul "as Registration Manager at Episcopal School of Jacksonville since June 1st, 2025" at bounding box center [522, 66] width 1044 height 40
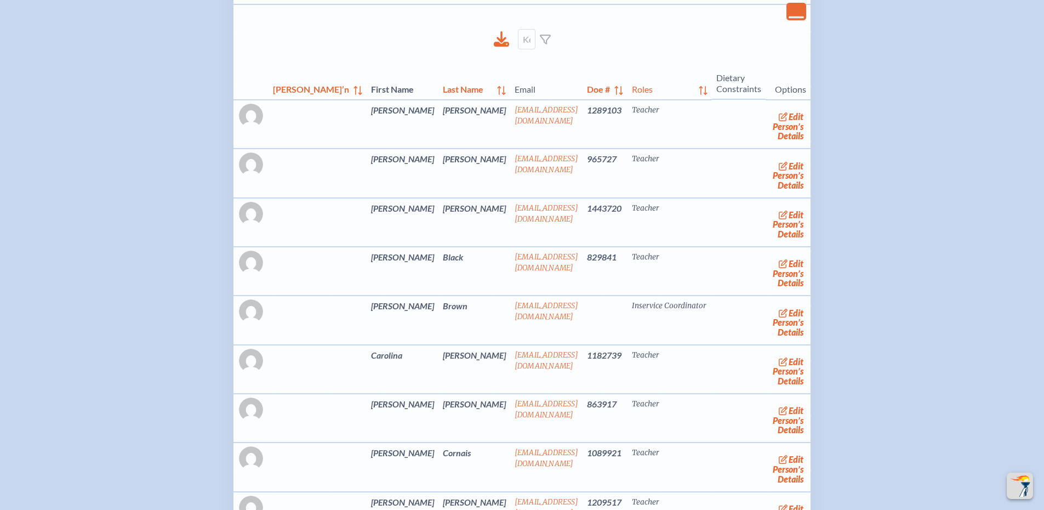
scroll to position [1809, 0]
